Goal: Information Seeking & Learning: Learn about a topic

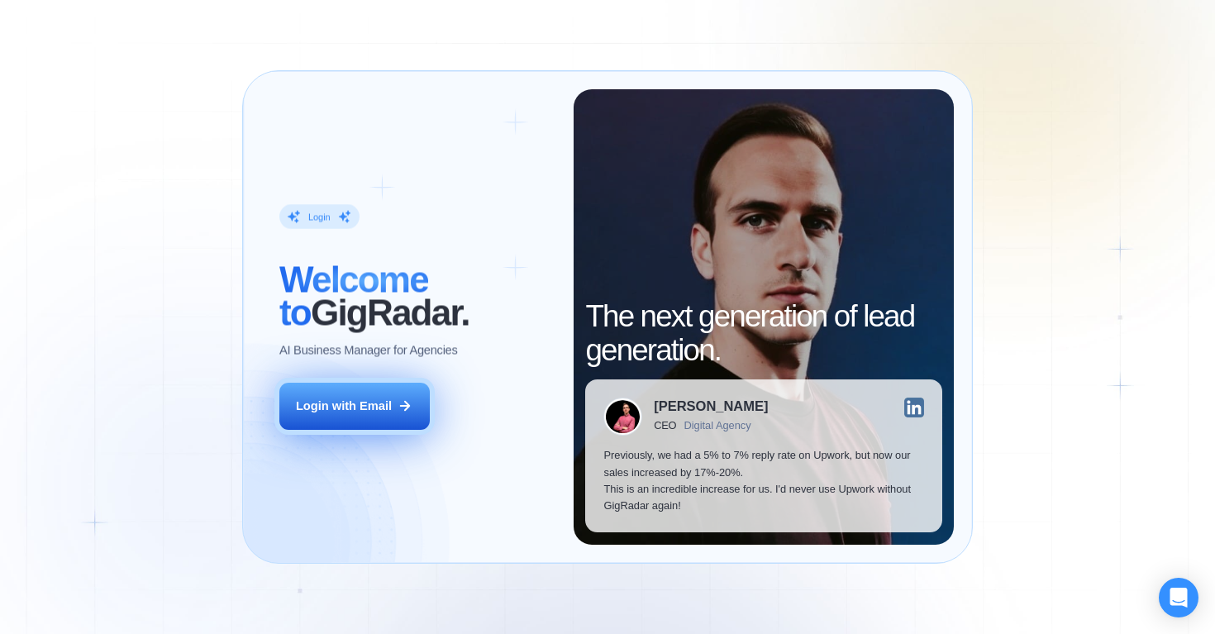
click at [381, 403] on div "Login with Email" at bounding box center [344, 406] width 96 height 17
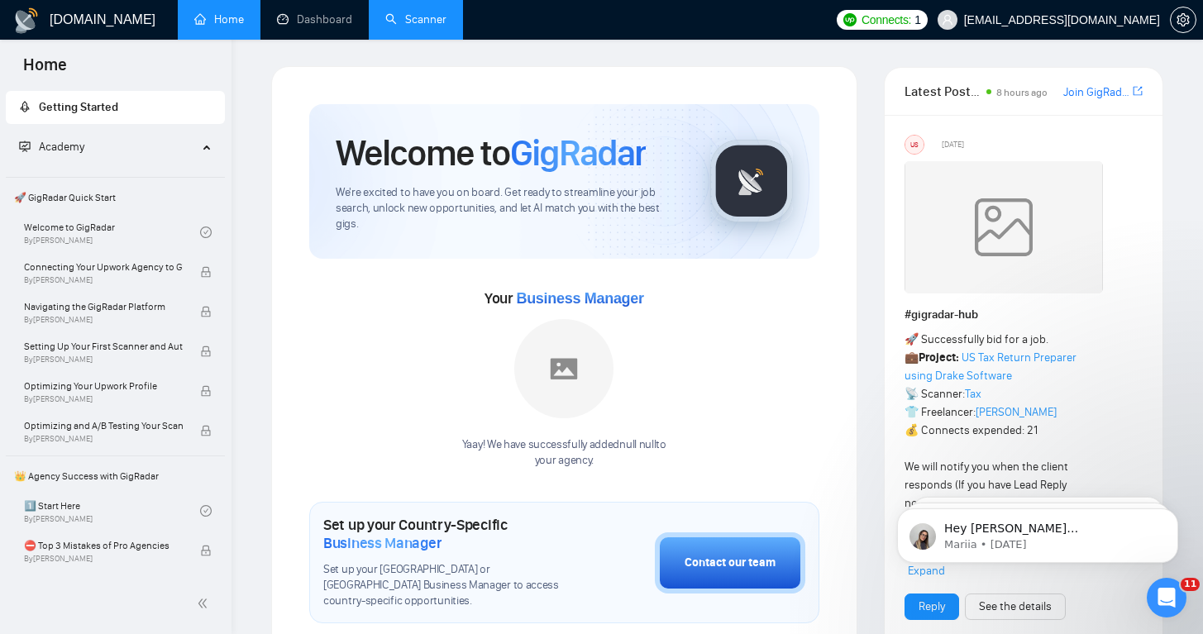
click at [426, 21] on link "Scanner" at bounding box center [415, 19] width 61 height 14
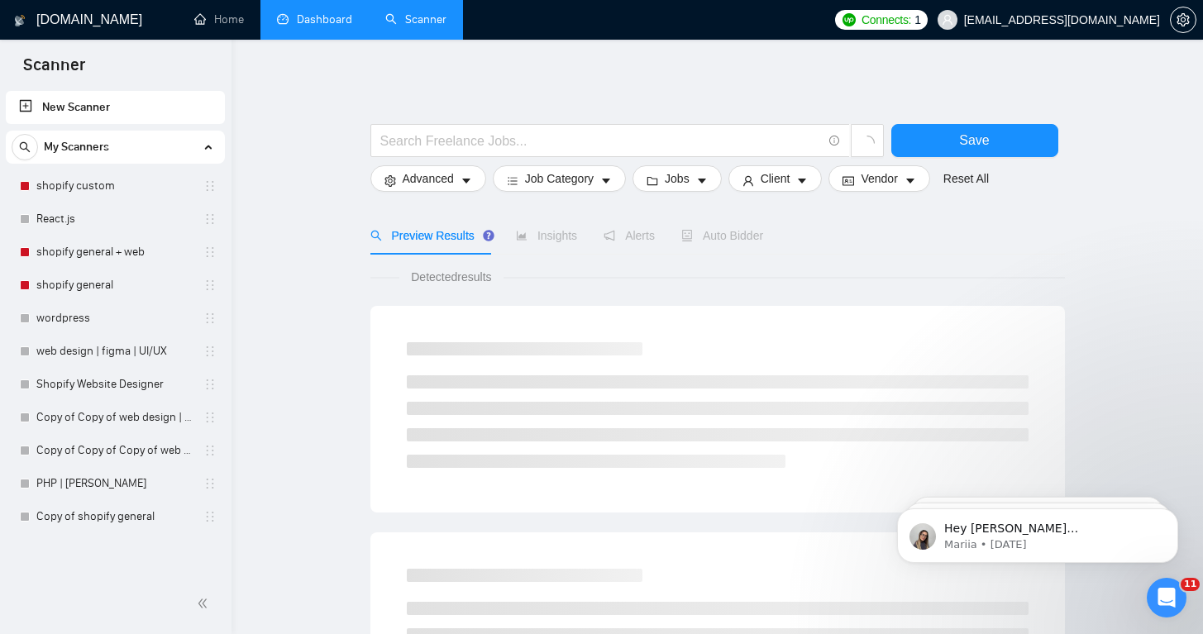
click at [329, 22] on link "Dashboard" at bounding box center [314, 19] width 75 height 14
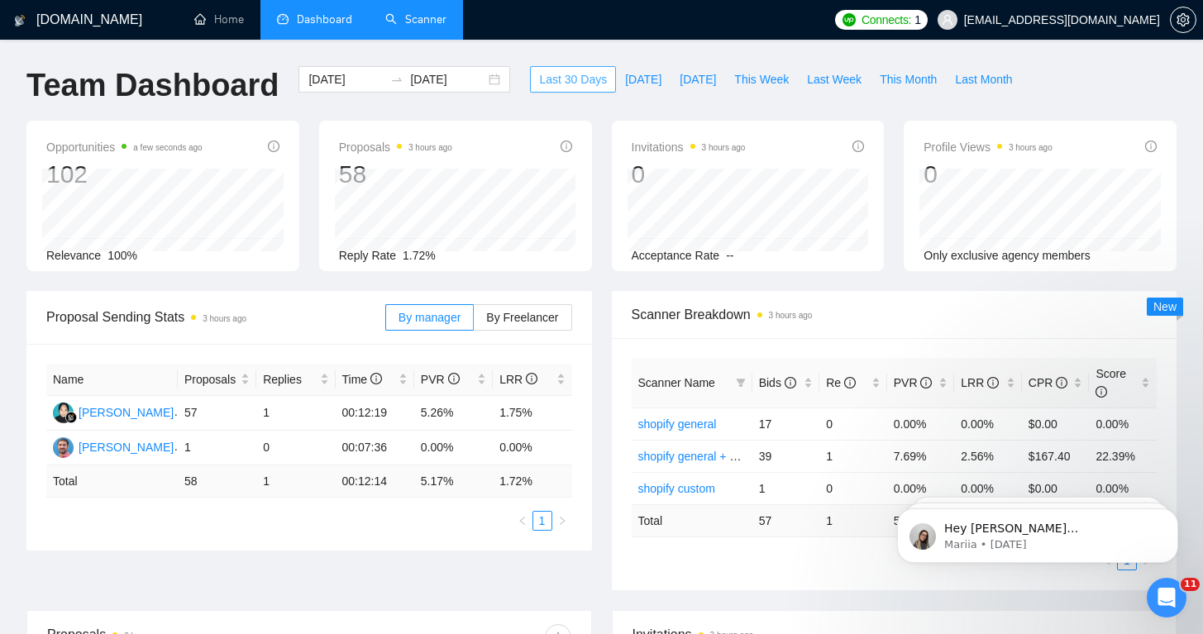
click at [548, 83] on span "Last 30 Days" at bounding box center [573, 79] width 68 height 18
click at [696, 79] on span "Yesterday" at bounding box center [697, 79] width 36 height 18
type input "2025-09-10"
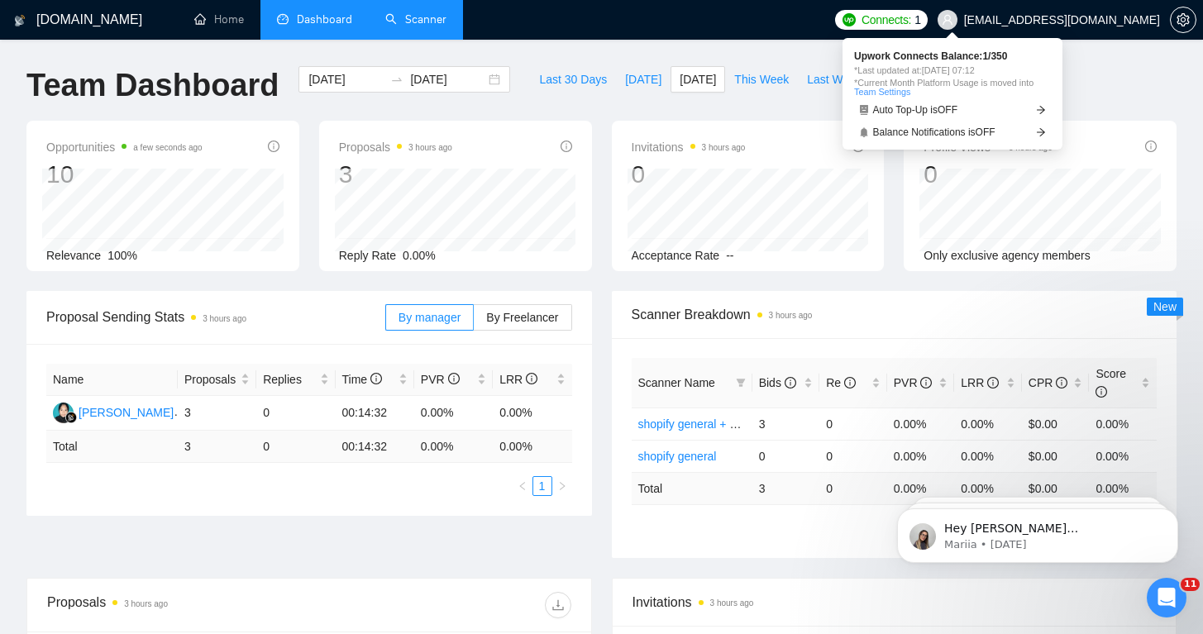
click at [911, 26] on span "Connects:" at bounding box center [886, 20] width 50 height 18
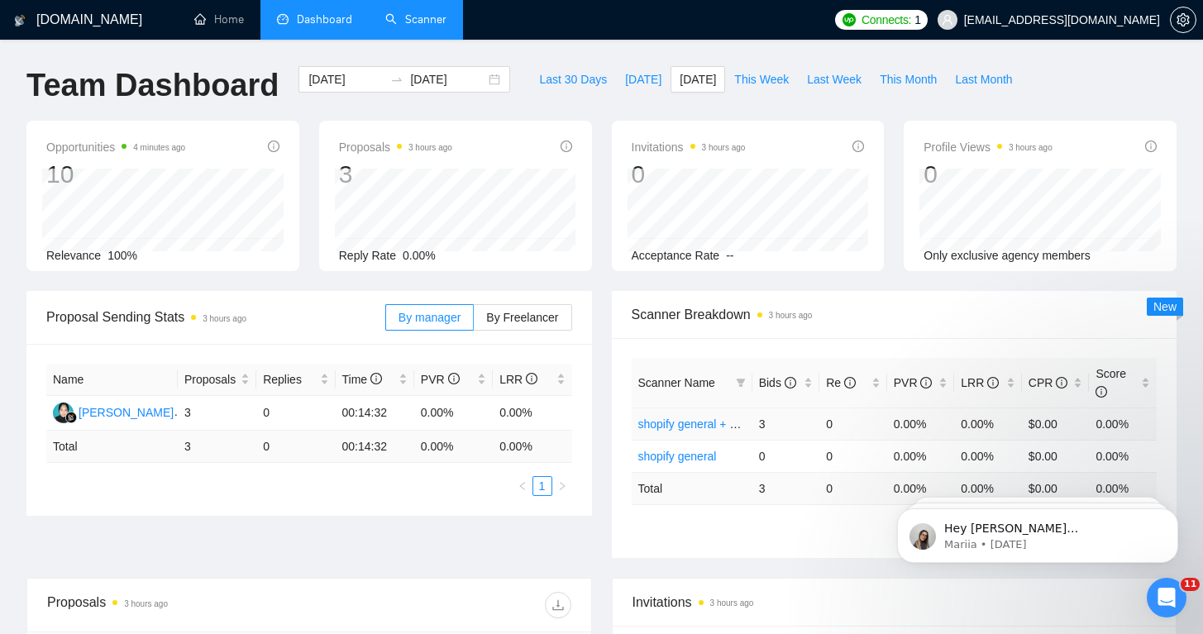
click at [694, 422] on link "shopify general + web" at bounding box center [694, 423] width 113 height 13
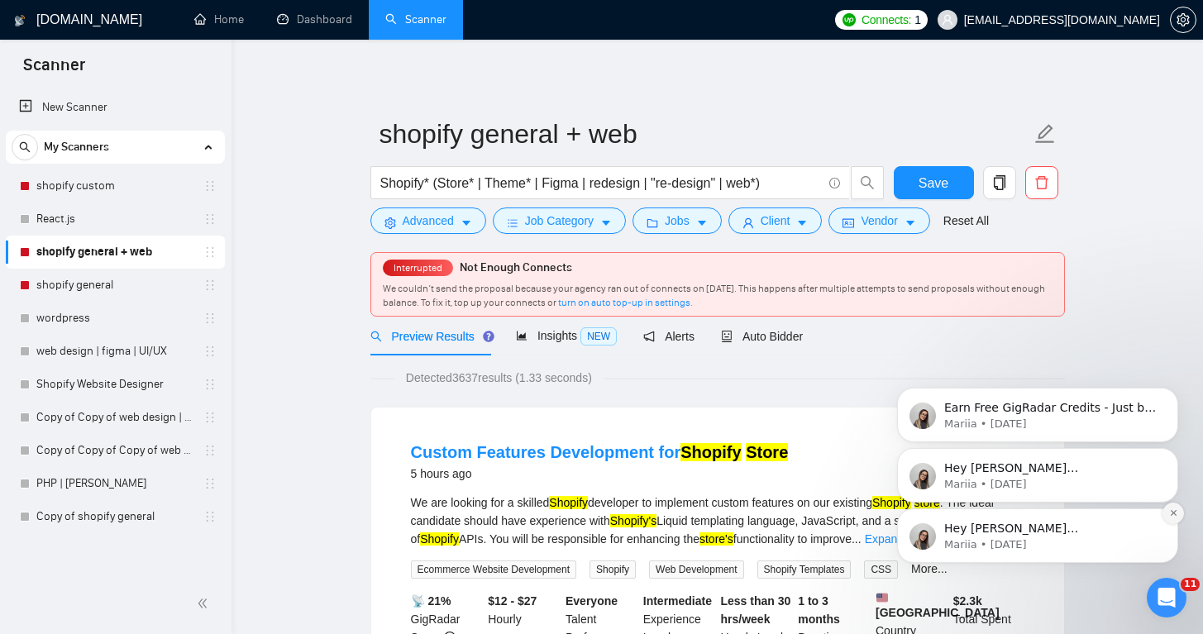
click at [1179, 511] on button "Dismiss notification" at bounding box center [1172, 513] width 21 height 21
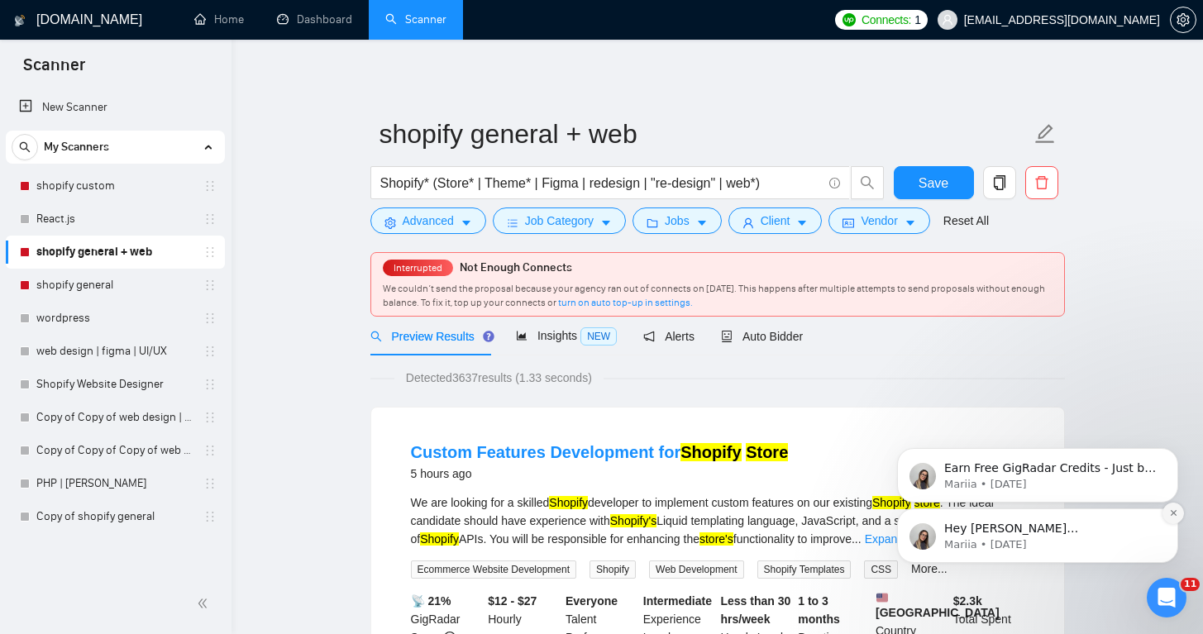
click at [1179, 510] on button "Dismiss notification" at bounding box center [1172, 513] width 21 height 21
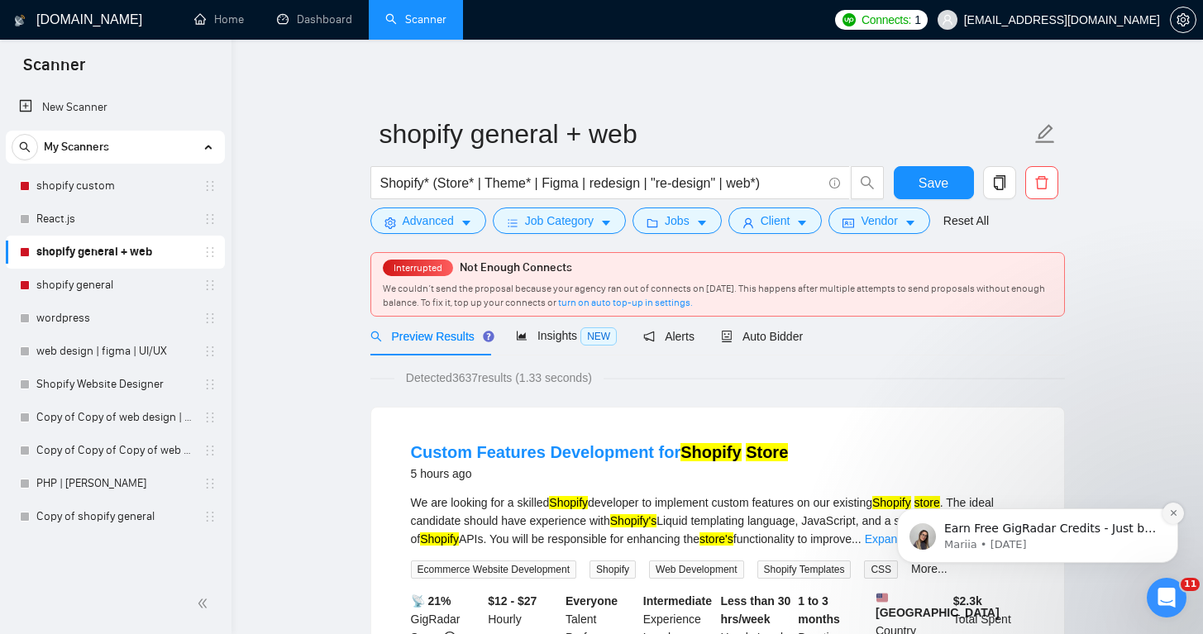
click at [1173, 511] on icon "Dismiss notification" at bounding box center [1173, 512] width 9 height 9
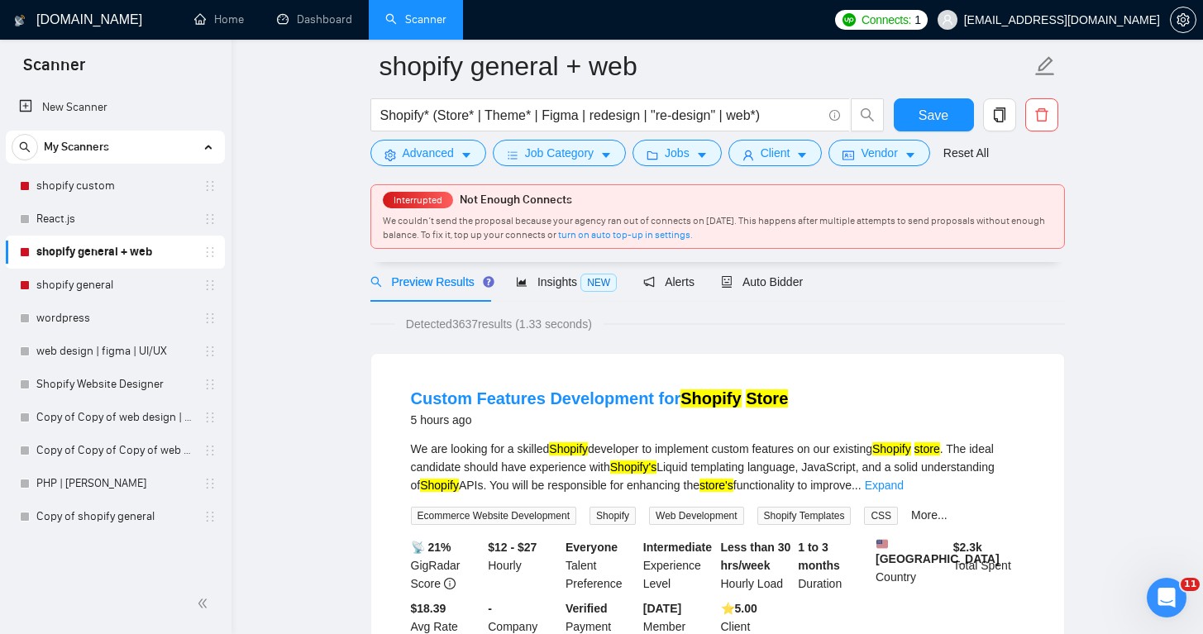
scroll to position [167, 0]
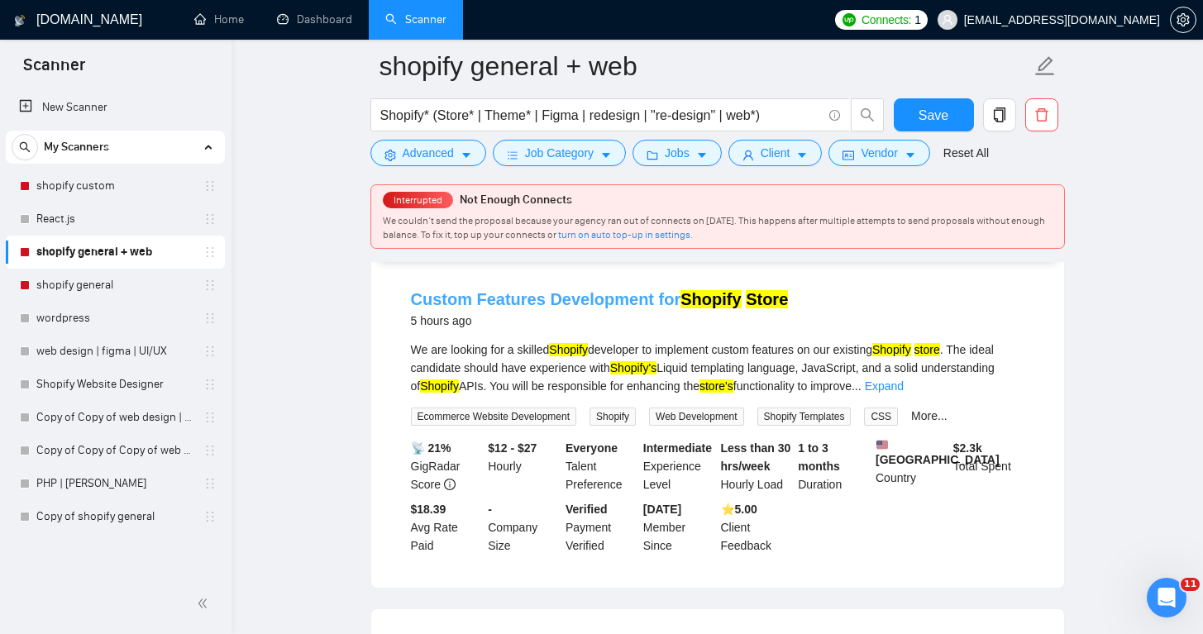
click at [646, 297] on link "Custom Features Development for Shopify Store" at bounding box center [600, 299] width 378 height 18
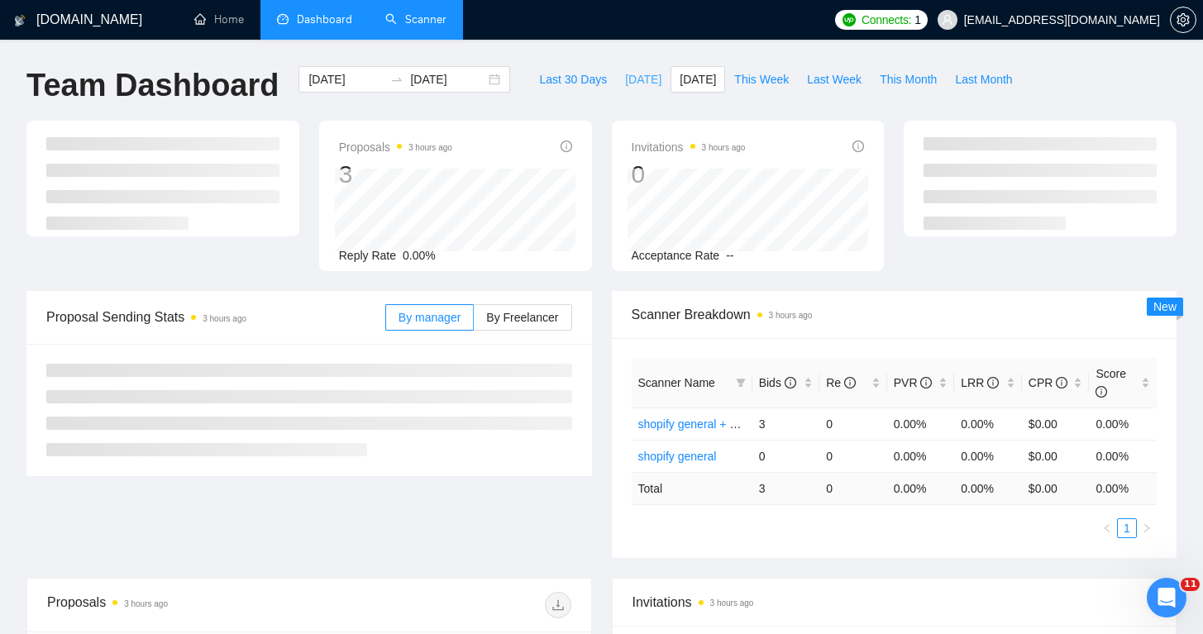
click at [630, 72] on span "Today" at bounding box center [643, 79] width 36 height 18
type input "2025-09-11"
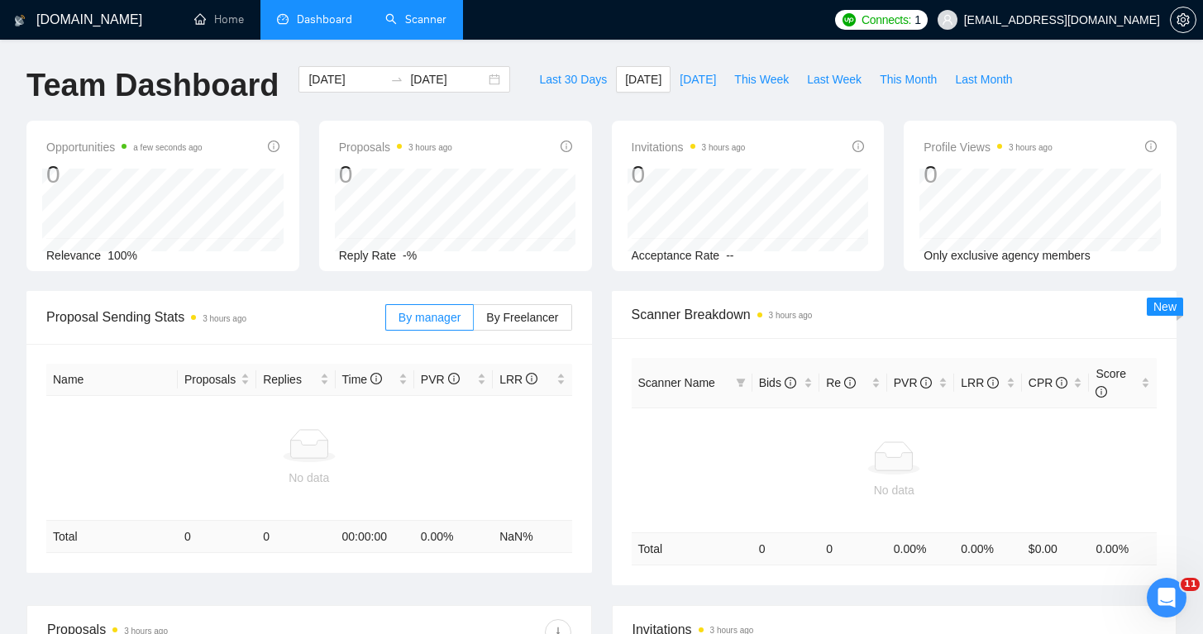
click at [388, 24] on link "Scanner" at bounding box center [415, 19] width 61 height 14
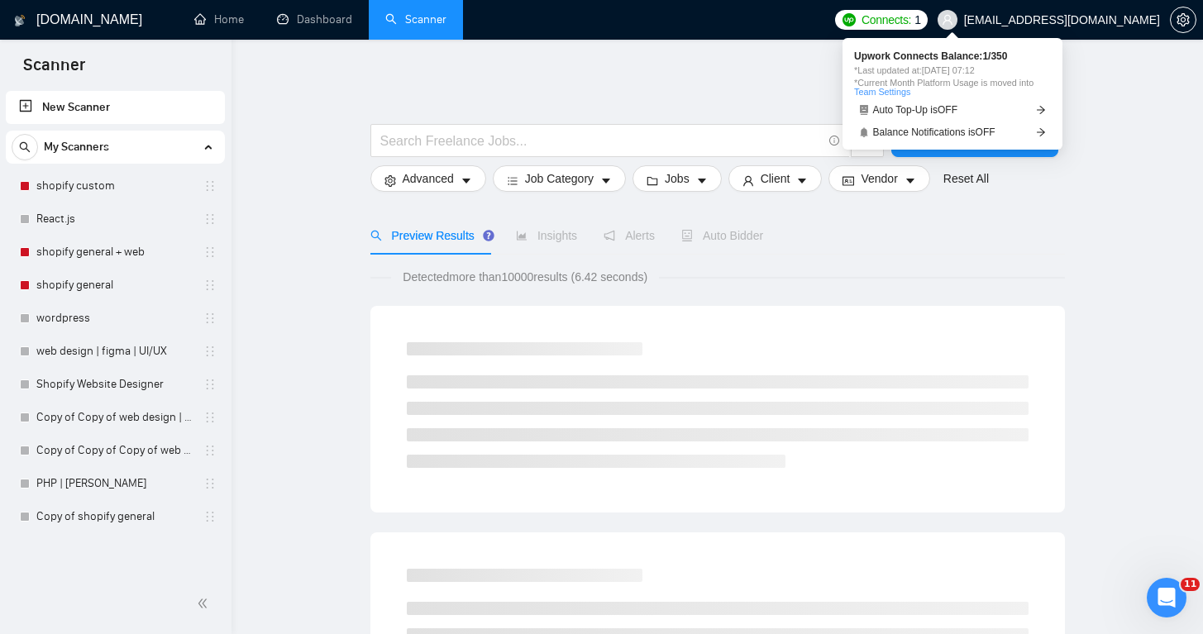
click at [911, 17] on span "Connects:" at bounding box center [886, 20] width 50 height 18
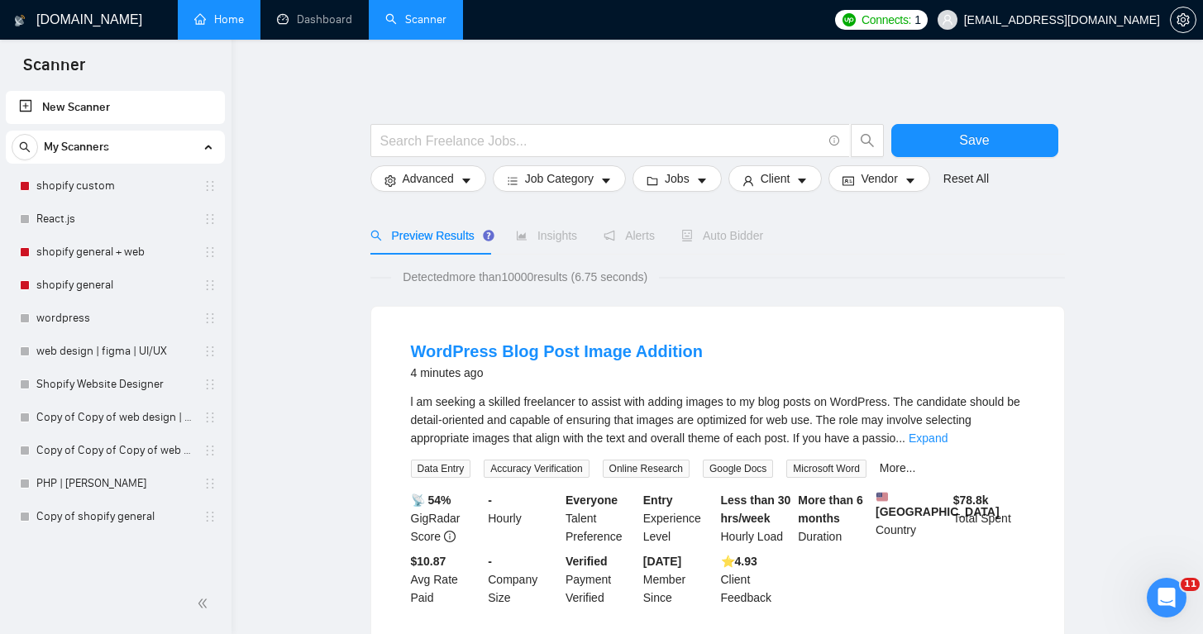
click at [237, 22] on link "Home" at bounding box center [219, 19] width 50 height 14
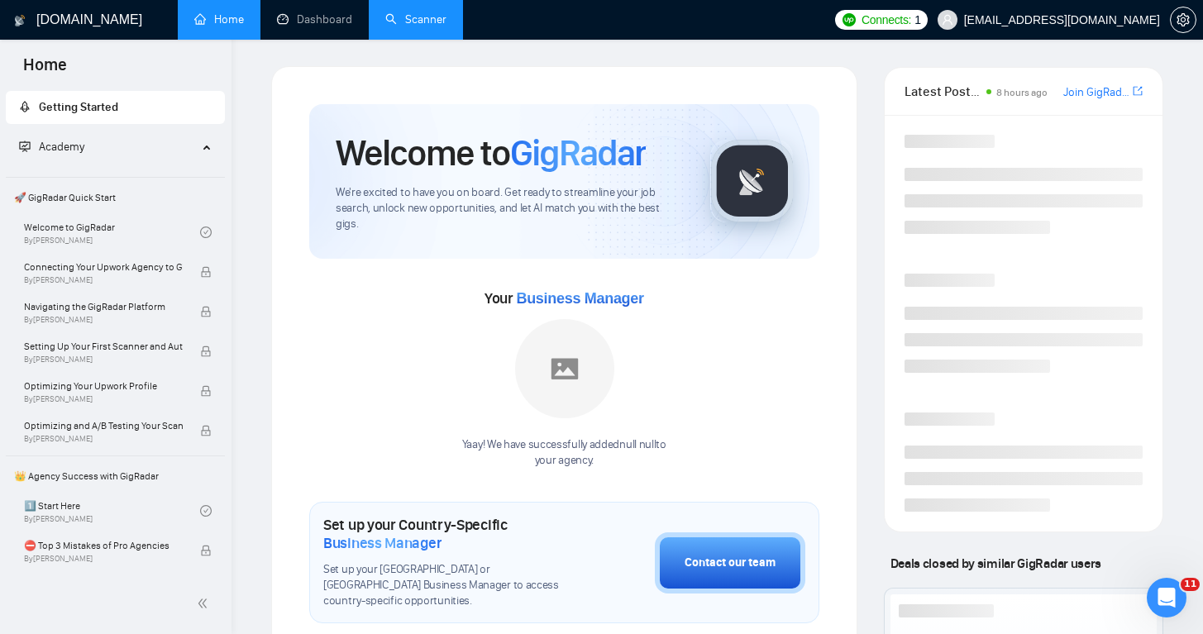
click at [423, 14] on link "Scanner" at bounding box center [415, 19] width 61 height 14
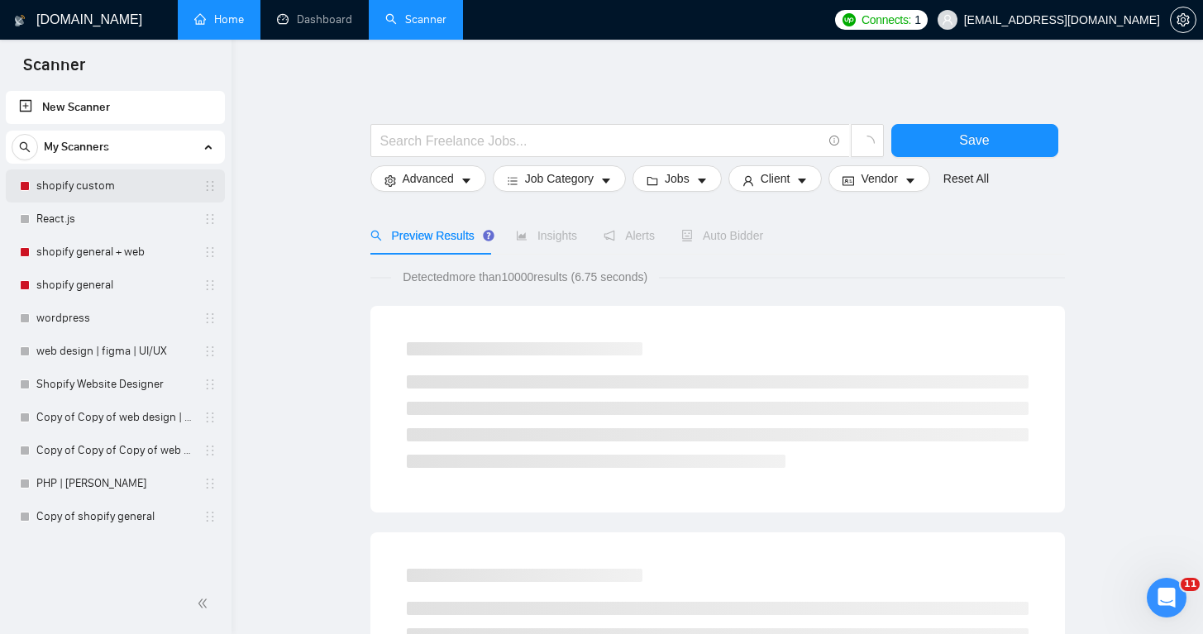
click at [77, 183] on link "shopify custom" at bounding box center [114, 185] width 157 height 33
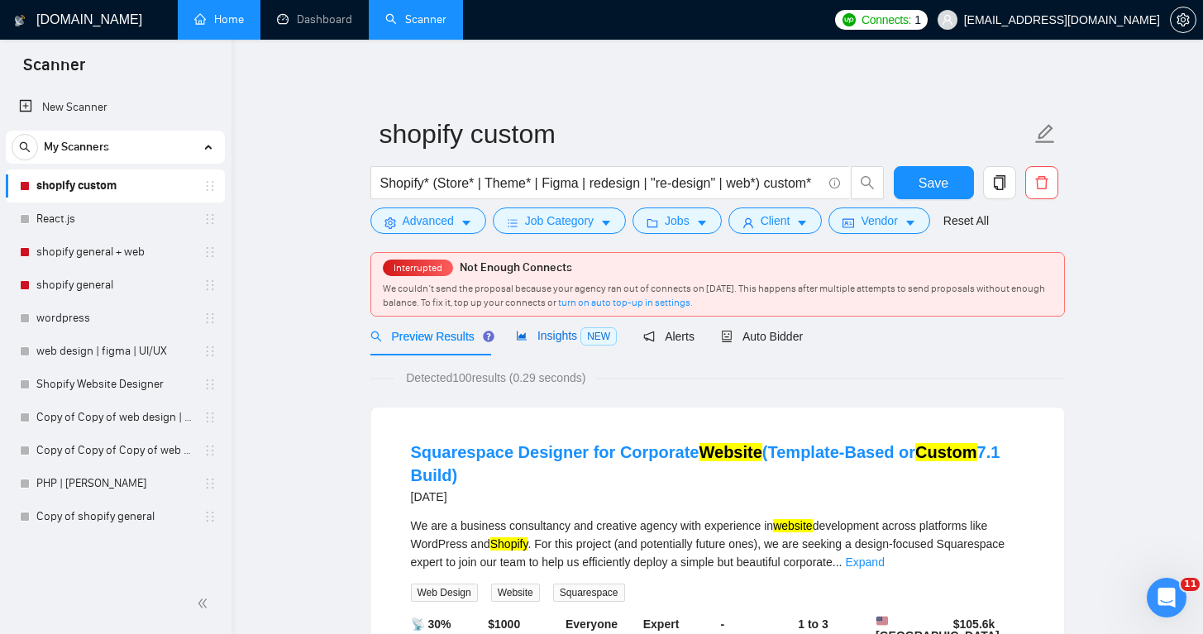
click at [561, 337] on span "Insights NEW" at bounding box center [566, 335] width 101 height 13
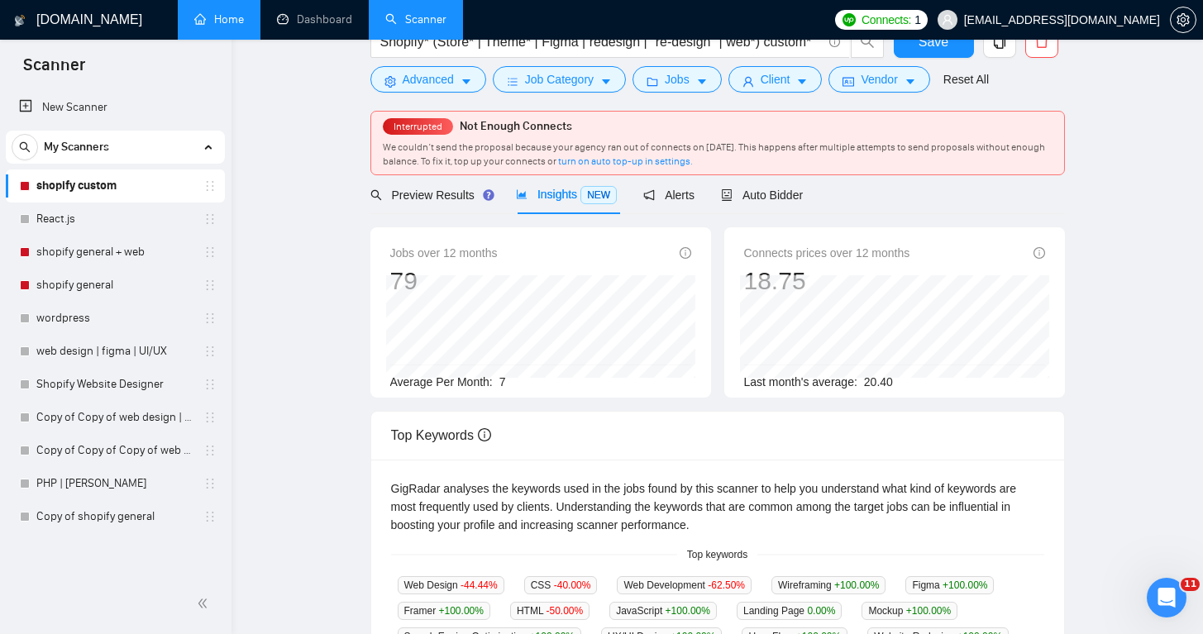
scroll to position [210, 0]
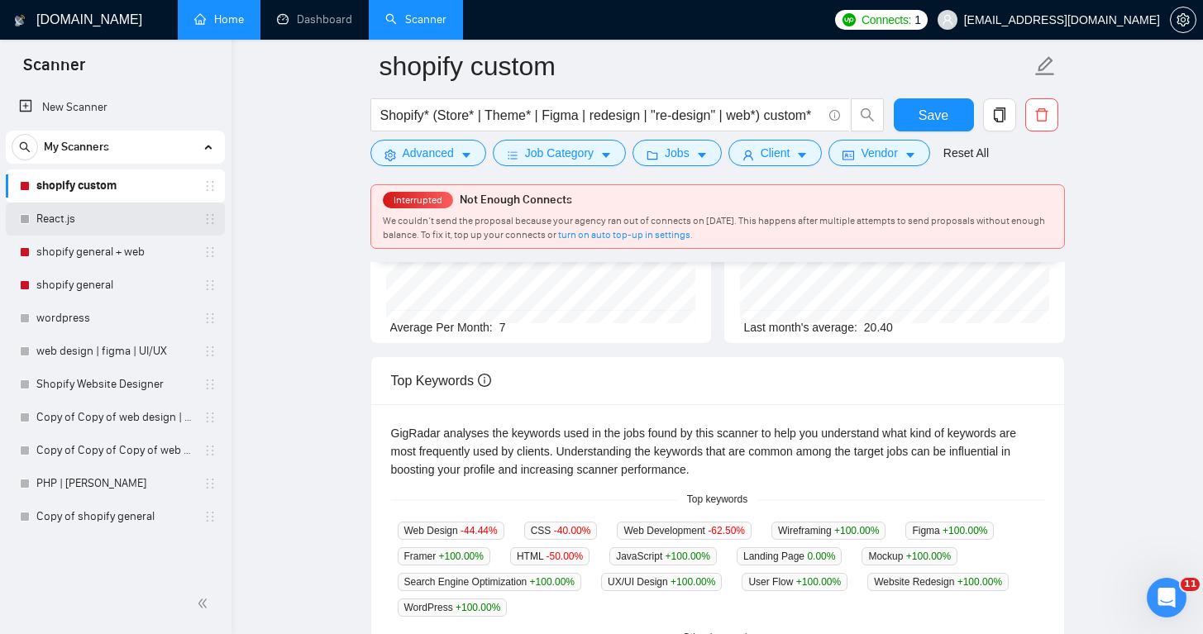
click at [86, 220] on link "React.js" at bounding box center [114, 218] width 157 height 33
